Goal: Navigation & Orientation: Go to known website

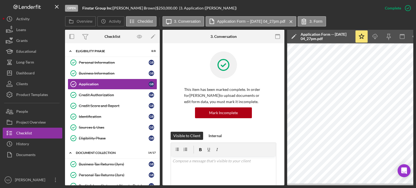
scroll to position [135, 0]
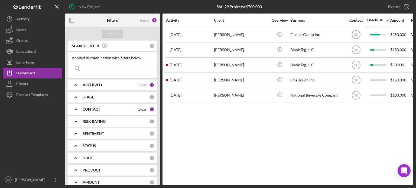
click at [145, 109] on div "Clear" at bounding box center [142, 109] width 9 height 4
click at [86, 108] on b "CONTACT" at bounding box center [92, 109] width 18 height 4
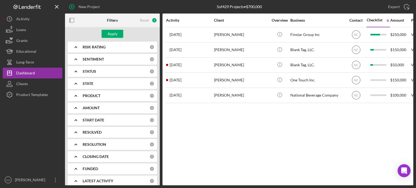
scroll to position [319, 0]
